Goal: Obtain resource: Obtain resource

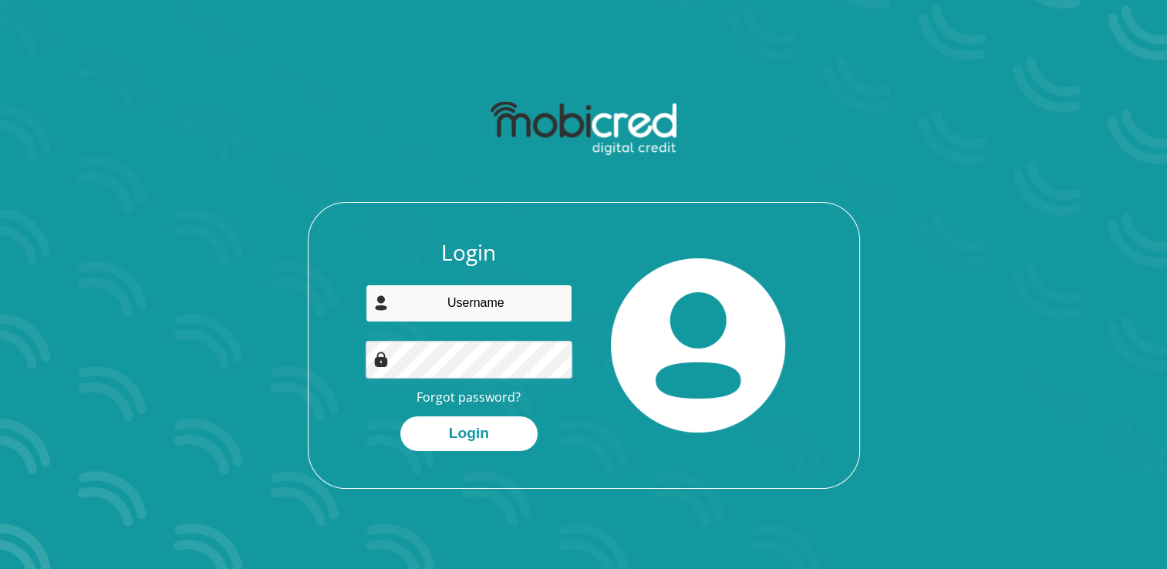
click at [491, 305] on input "email" at bounding box center [469, 304] width 207 height 38
type input "andileavmbhele@gmail.com"
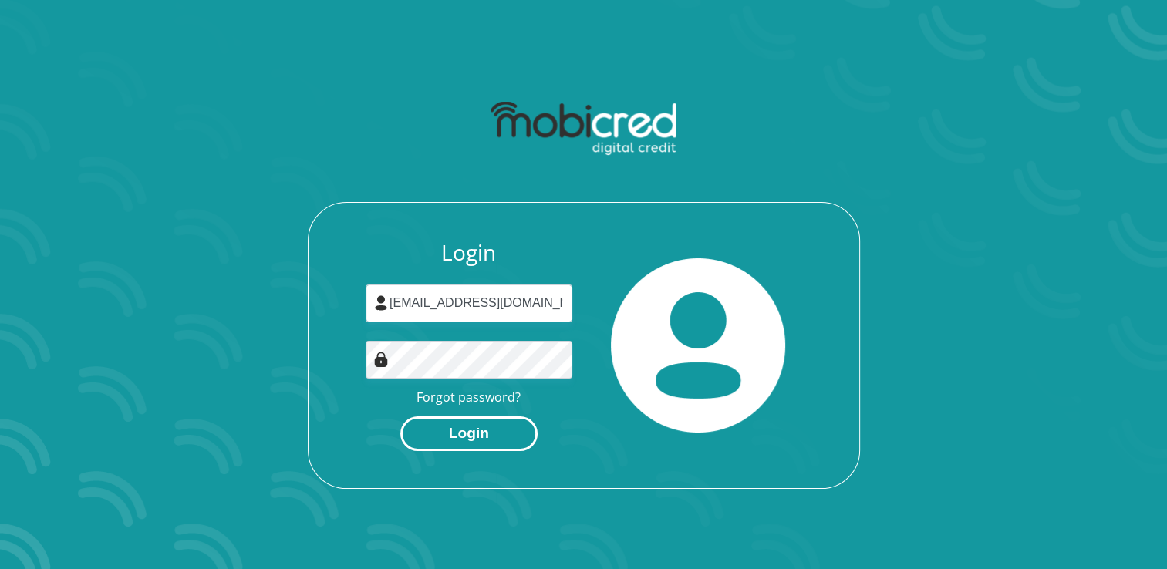
click at [454, 424] on button "Login" at bounding box center [468, 433] width 137 height 35
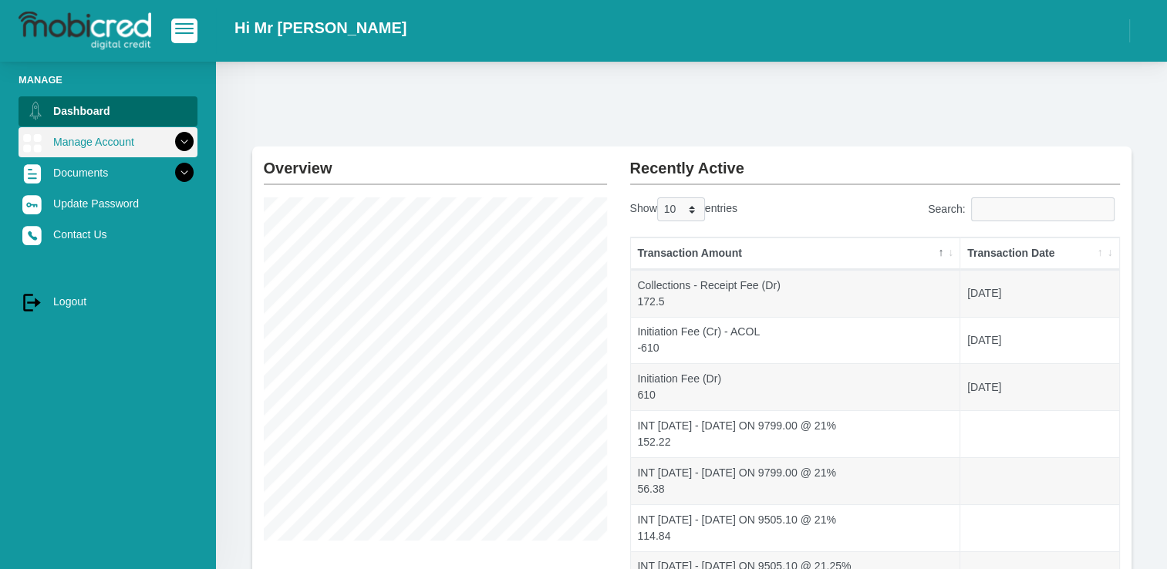
click at [171, 140] on icon at bounding box center [184, 142] width 26 height 26
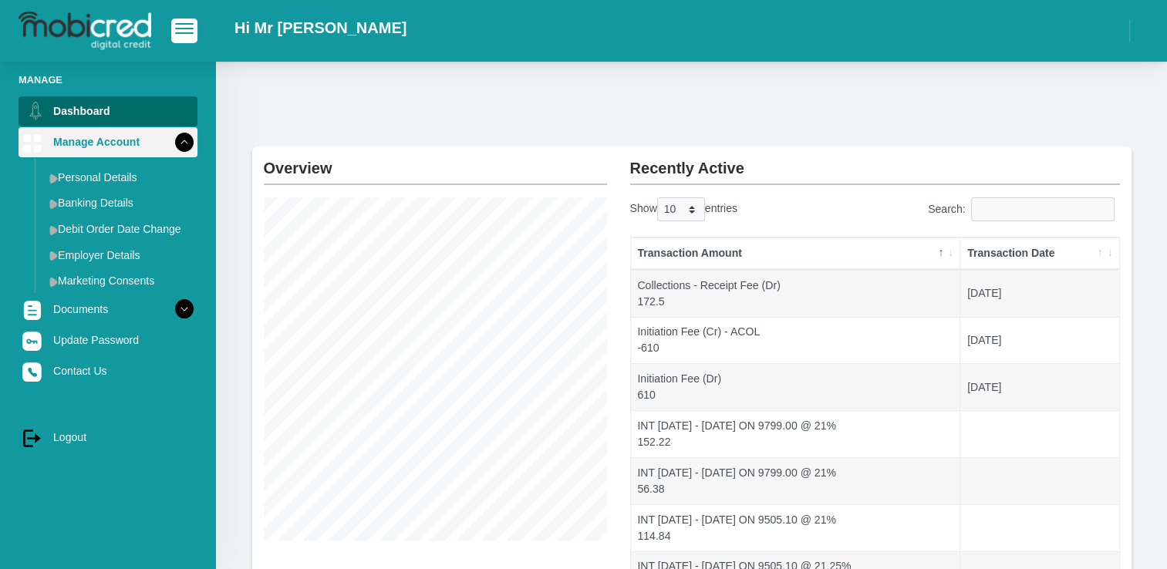
click at [173, 142] on icon at bounding box center [184, 142] width 26 height 26
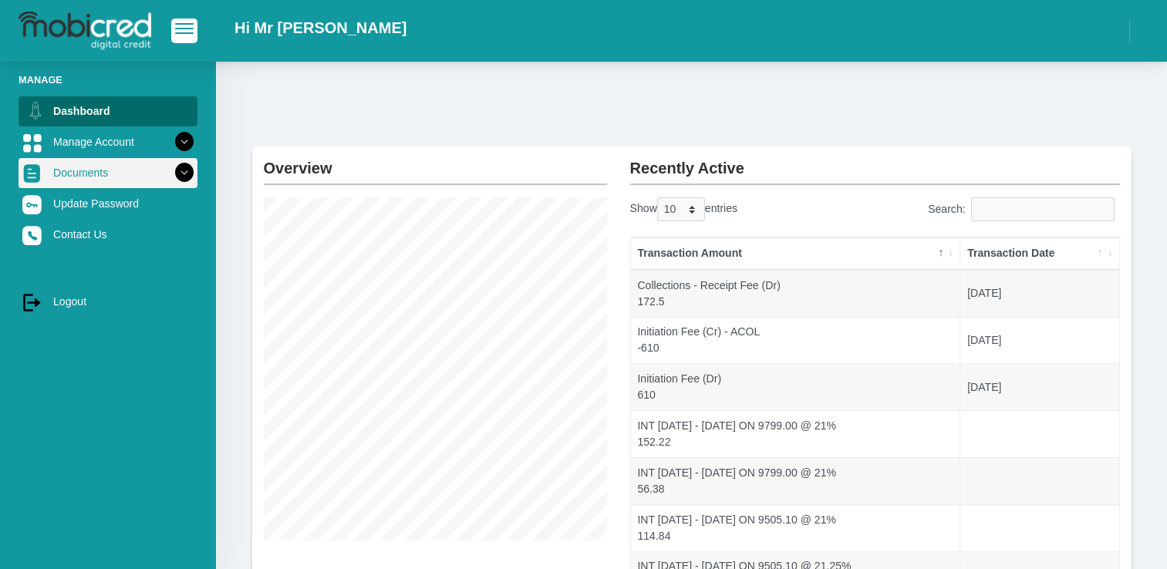
click at [181, 165] on icon at bounding box center [184, 173] width 26 height 26
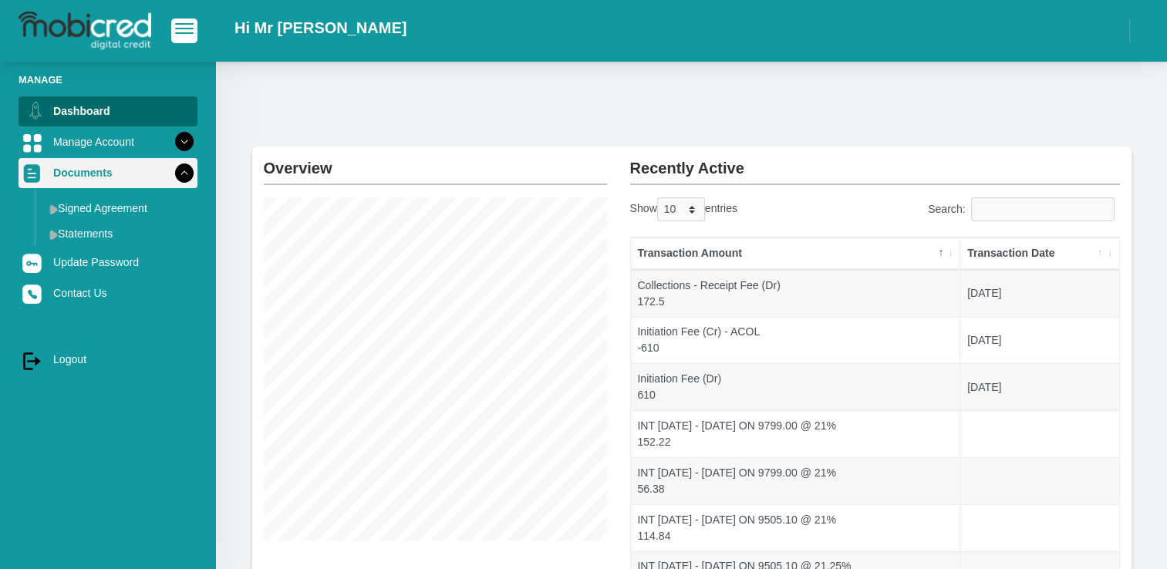
click at [171, 171] on icon at bounding box center [184, 173] width 26 height 26
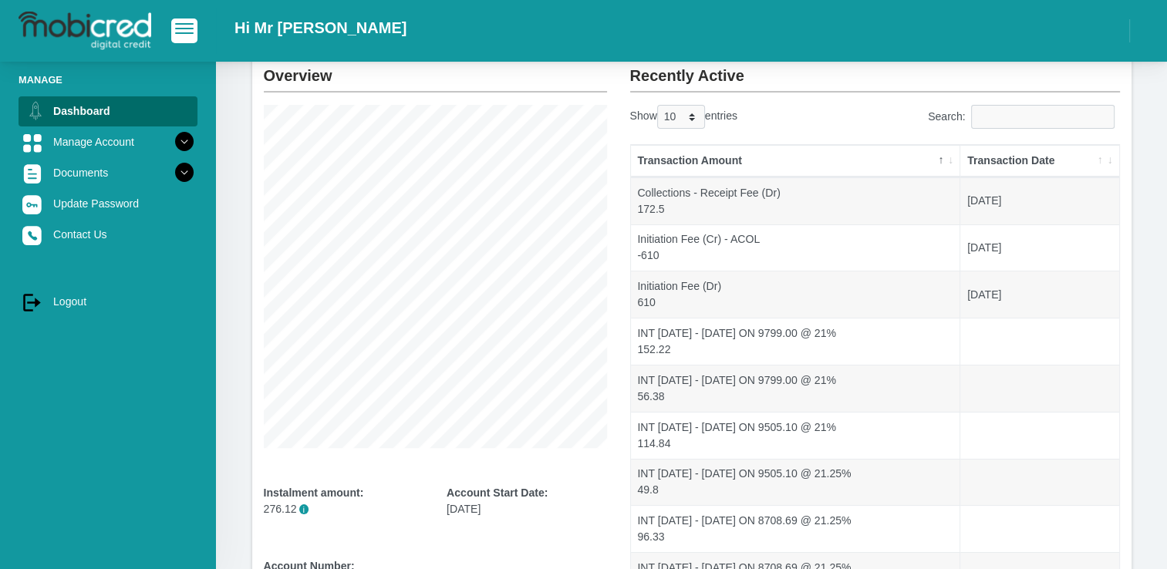
scroll to position [77, 0]
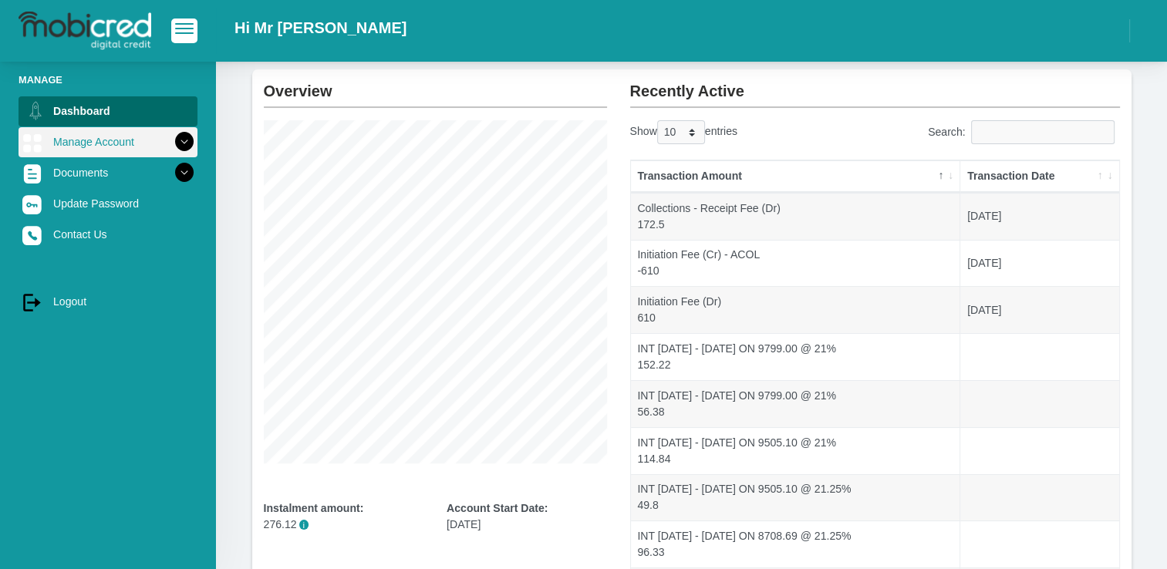
click at [171, 140] on icon at bounding box center [184, 142] width 26 height 26
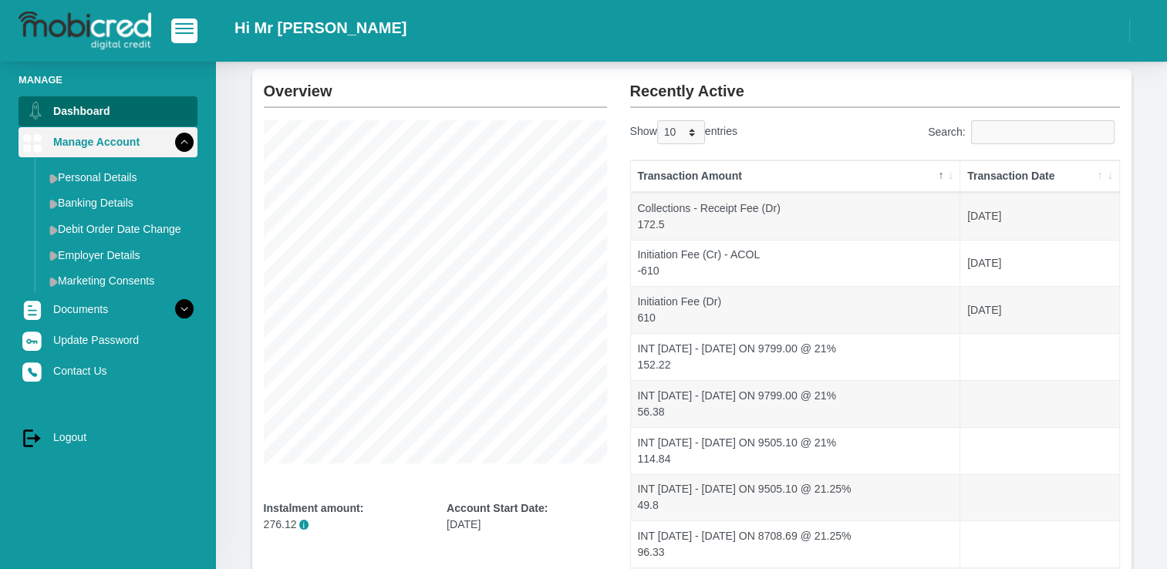
click at [171, 140] on icon at bounding box center [184, 142] width 26 height 26
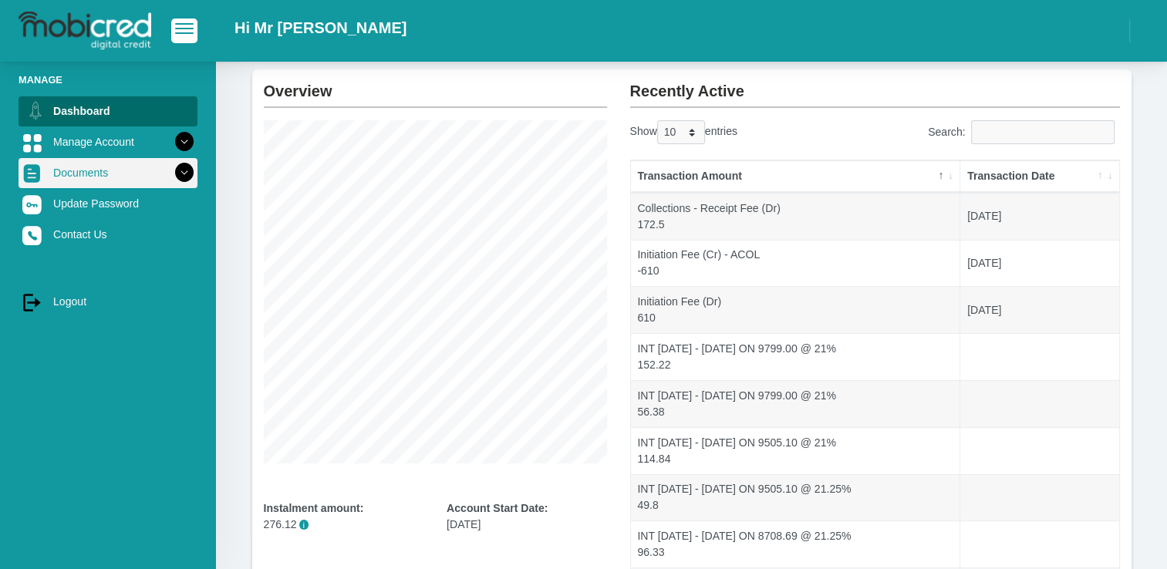
click at [175, 171] on icon at bounding box center [184, 173] width 26 height 26
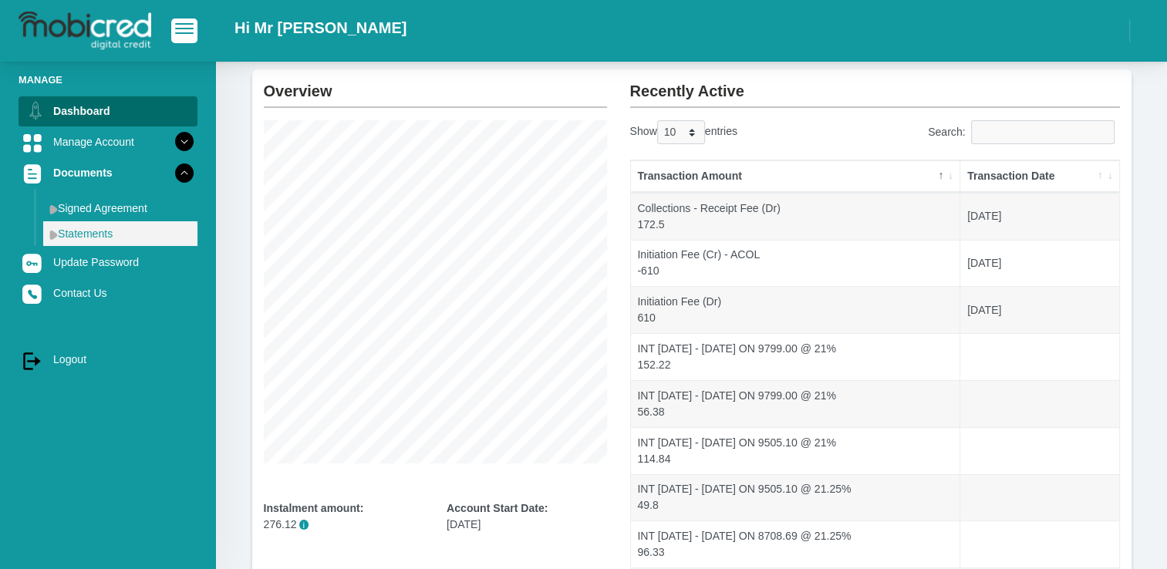
click at [88, 231] on link "Statements" at bounding box center [120, 233] width 154 height 25
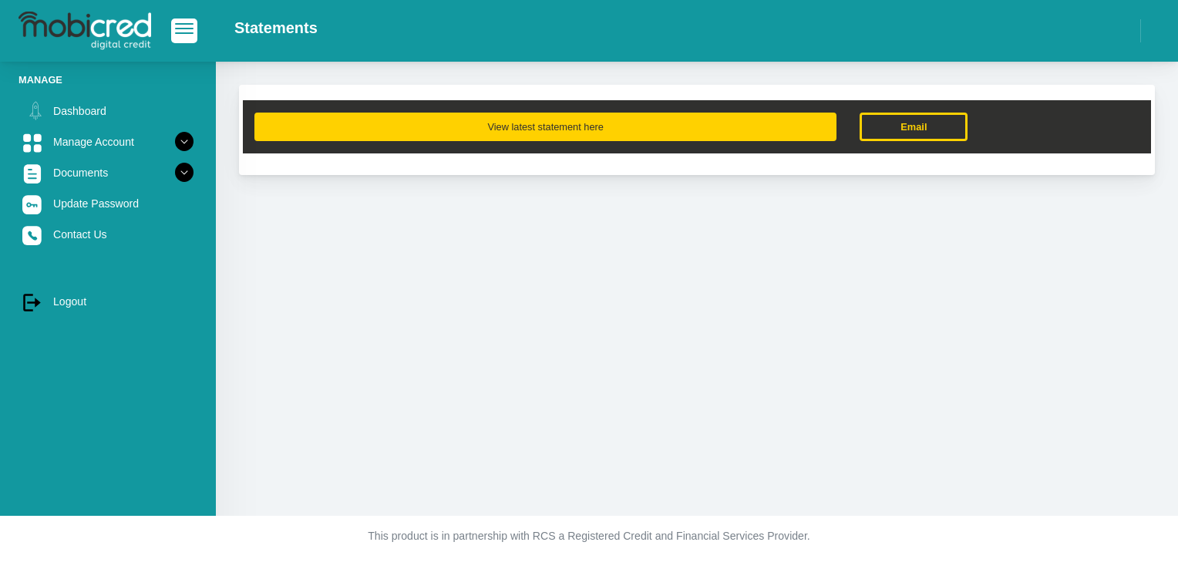
click at [629, 122] on button "View latest statement here" at bounding box center [546, 127] width 582 height 29
